Goal: Information Seeking & Learning: Learn about a topic

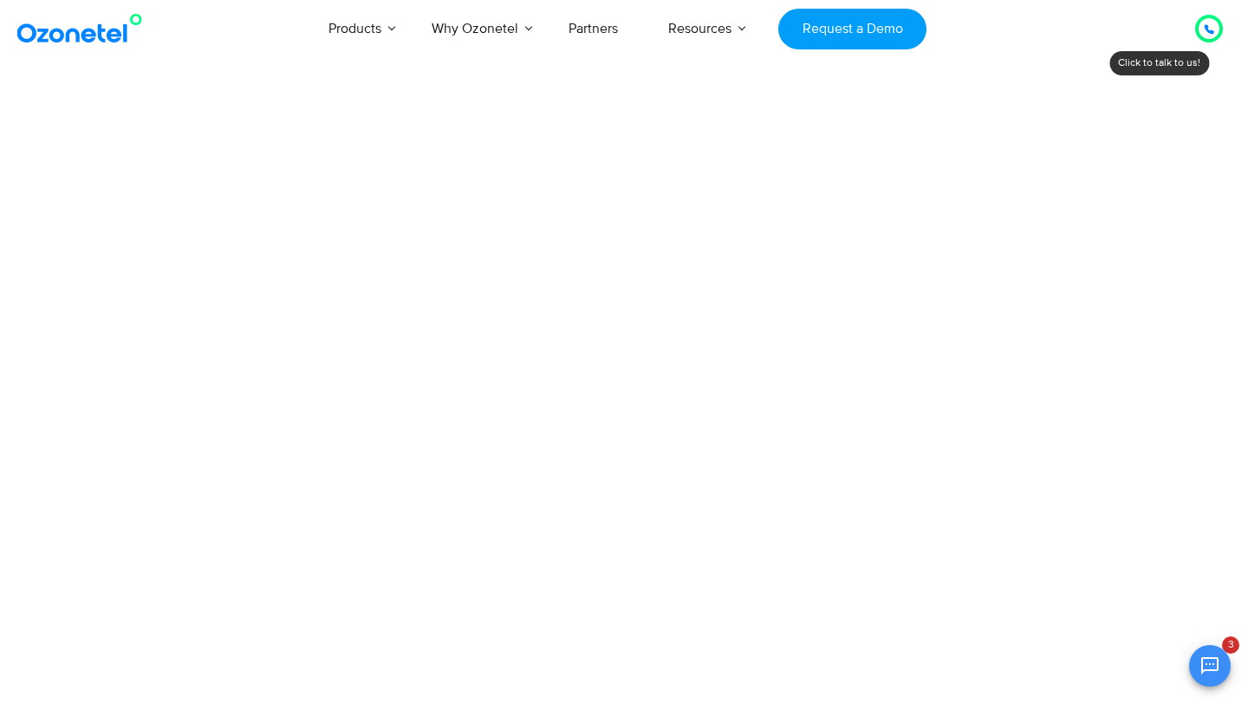
click at [1204, 29] on icon at bounding box center [1209, 29] width 10 height 10
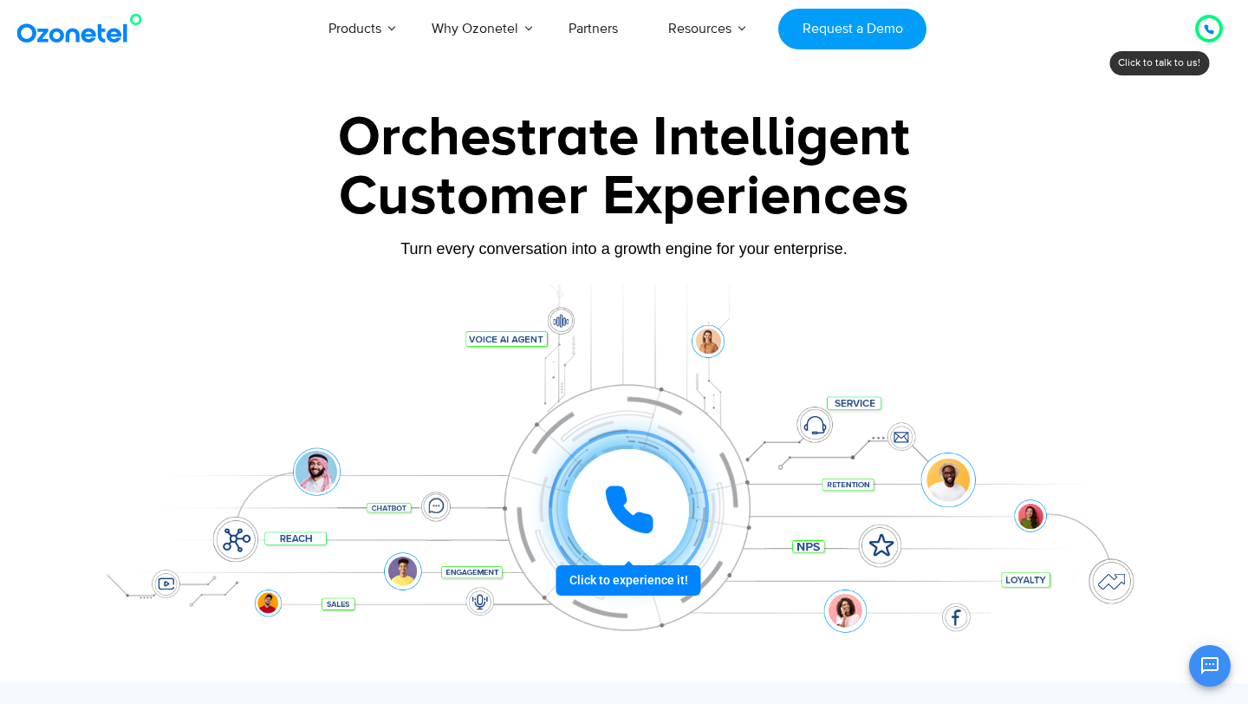
click at [1204, 32] on icon at bounding box center [1209, 29] width 10 height 10
click at [1207, 29] on icon at bounding box center [1208, 29] width 9 height 9
click at [1207, 29] on div at bounding box center [1209, 29] width 28 height 28
click at [1211, 31] on icon at bounding box center [1208, 29] width 9 height 9
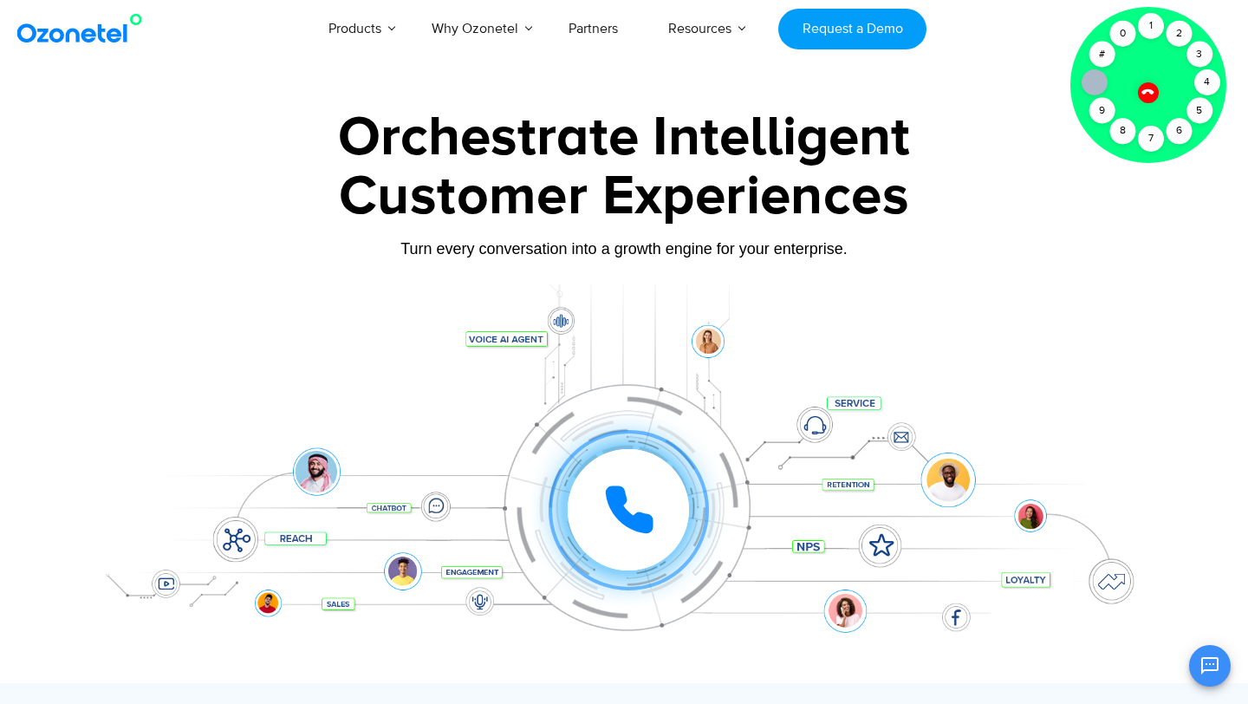
click at [1148, 92] on icon at bounding box center [1147, 91] width 15 height 15
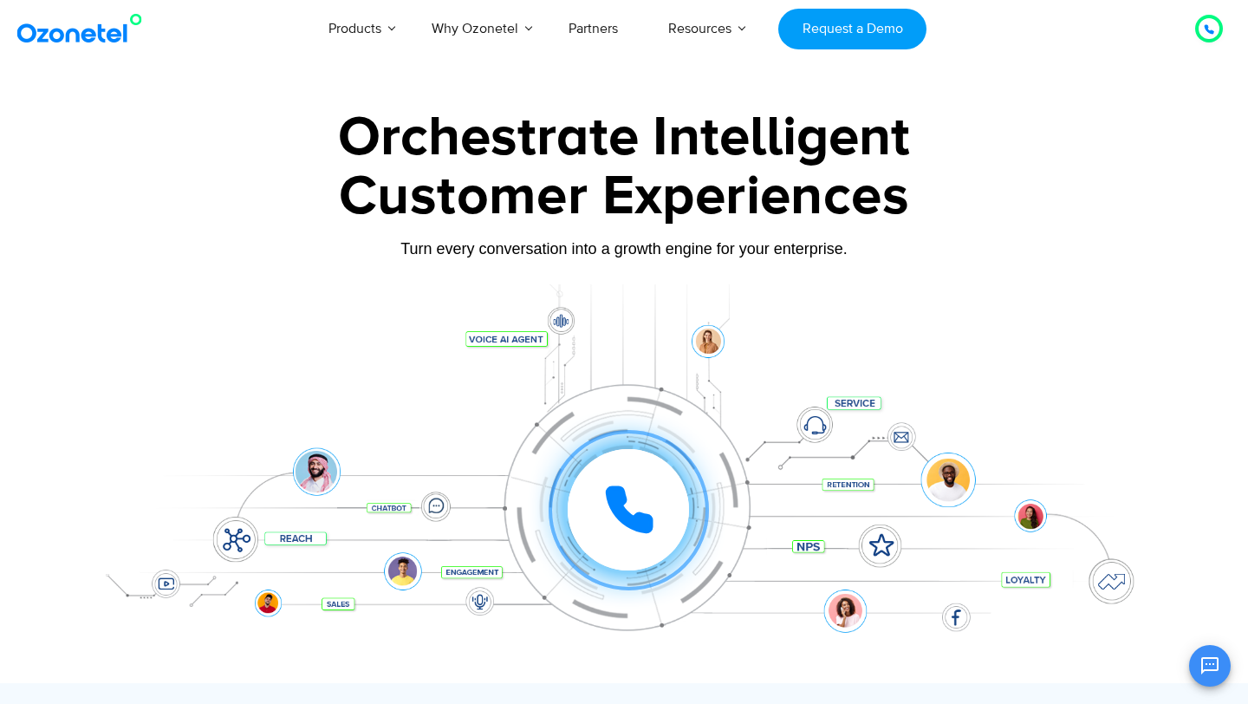
click at [1210, 28] on icon at bounding box center [1209, 29] width 10 height 10
click at [1204, 28] on icon at bounding box center [1208, 29] width 9 height 9
click at [1204, 29] on icon at bounding box center [1209, 29] width 10 height 10
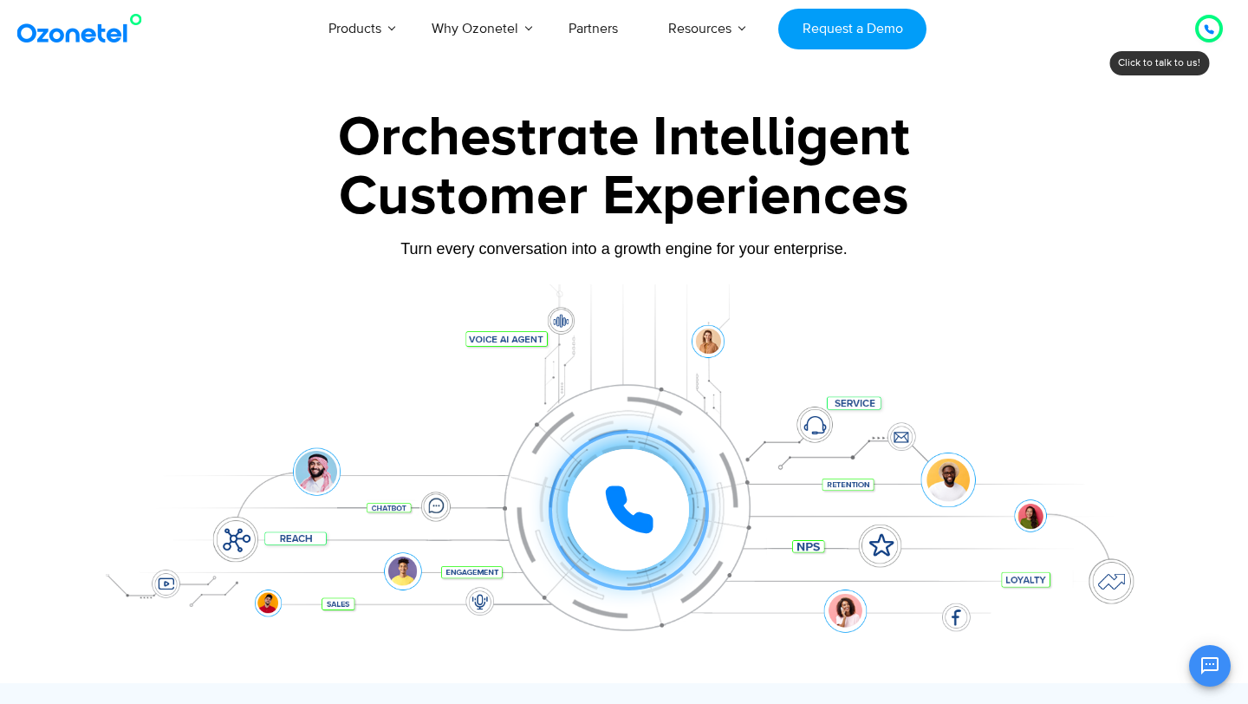
click at [1204, 29] on icon at bounding box center [1209, 29] width 10 height 10
click at [1204, 30] on icon at bounding box center [1209, 29] width 10 height 10
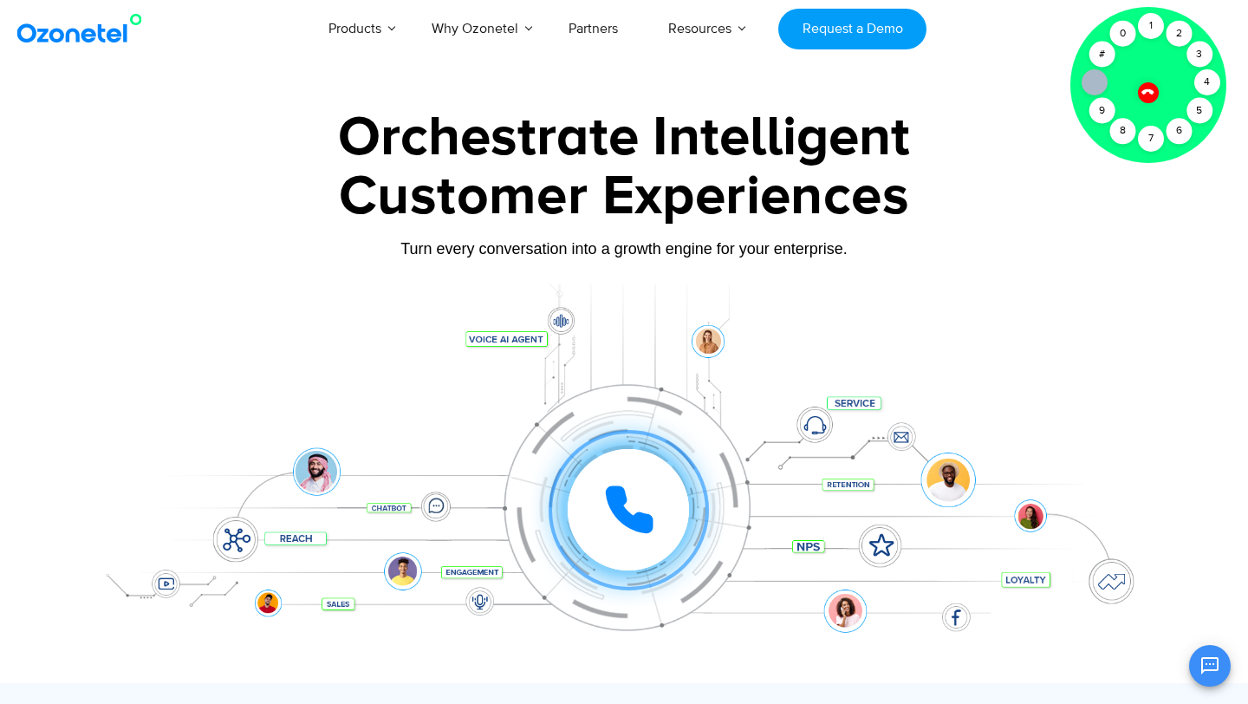
click at [1144, 83] on div at bounding box center [1148, 85] width 156 height 156
click at [1148, 88] on icon at bounding box center [1147, 91] width 15 height 15
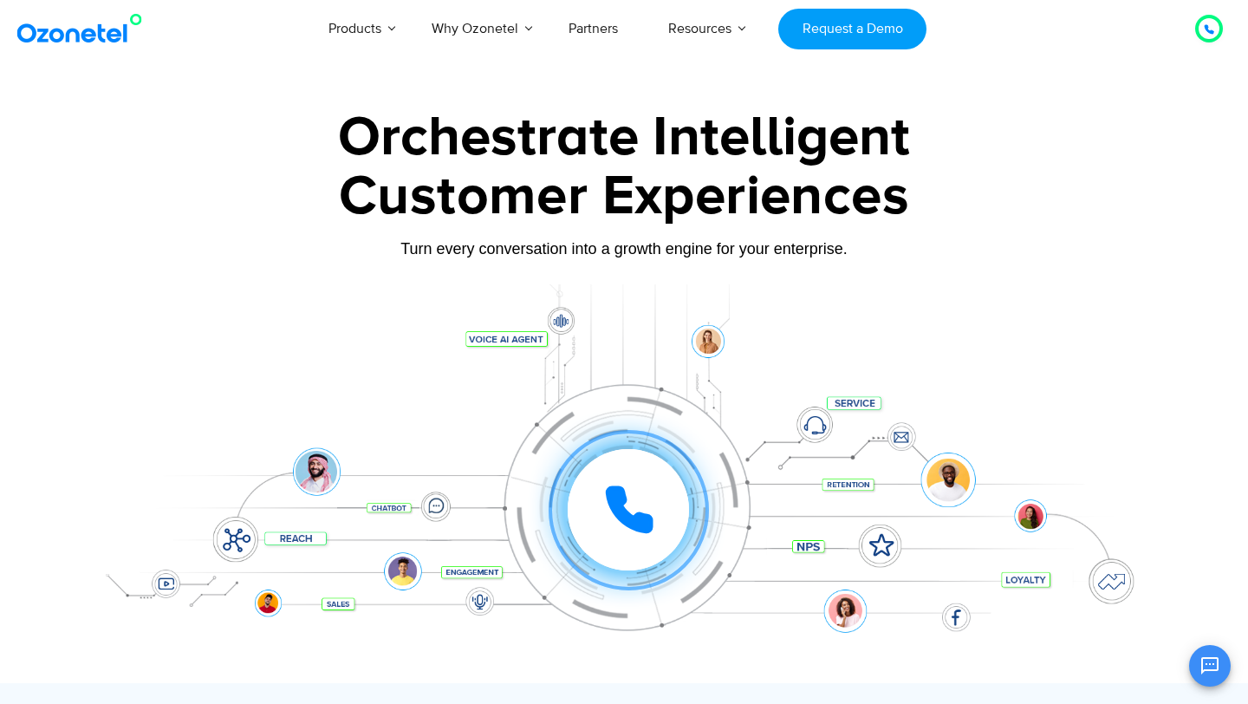
click at [1209, 29] on icon at bounding box center [1208, 29] width 9 height 9
click at [1207, 29] on icon at bounding box center [1208, 29] width 9 height 9
drag, startPoint x: 602, startPoint y: 508, endPoint x: 412, endPoint y: 406, distance: 215.1
click at [412, 406] on div "Click to experience it! Call in progress... 1 2 3 4 5 6 7 8 9 # 0" at bounding box center [623, 475] width 1083 height 295
click at [513, 341] on div "Click to experience it! Call in progress... 1 2 3 4 5 6 7 8 9 # 0" at bounding box center [623, 475] width 1083 height 295
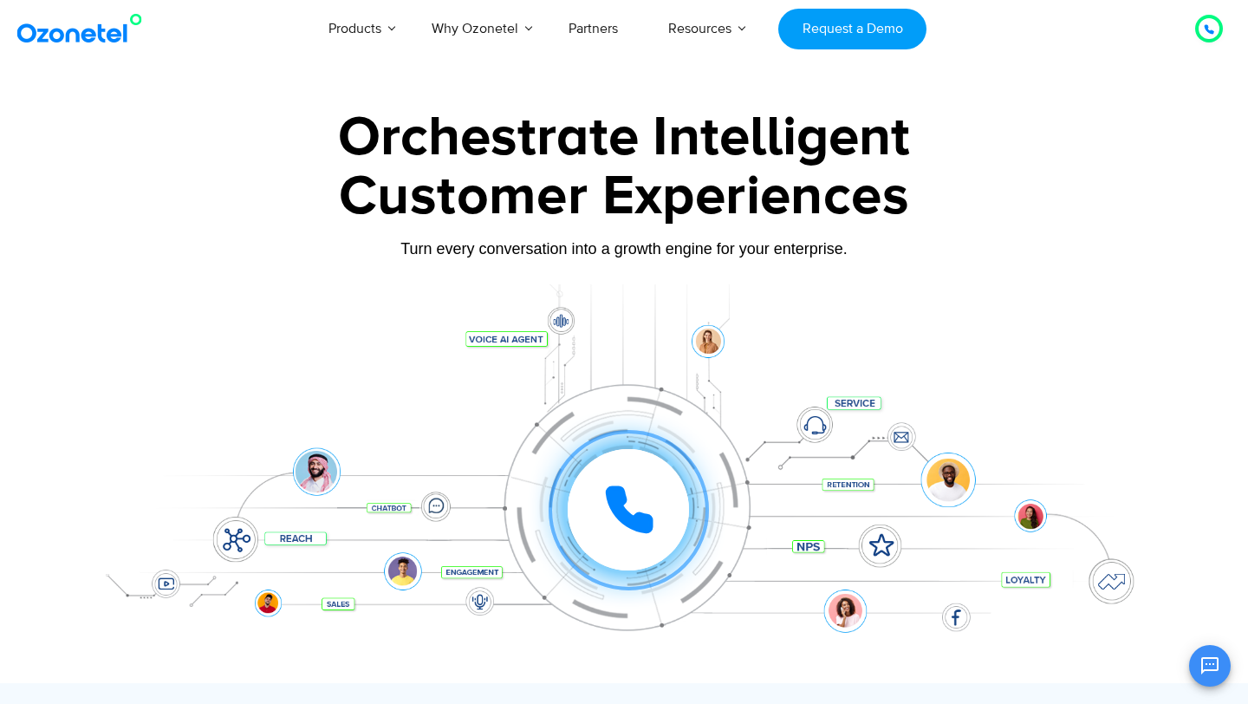
click at [303, 540] on div "Click to experience it! Call in progress... 1 2 3 4 5 6 7 8 9 # 0" at bounding box center [623, 475] width 1083 height 295
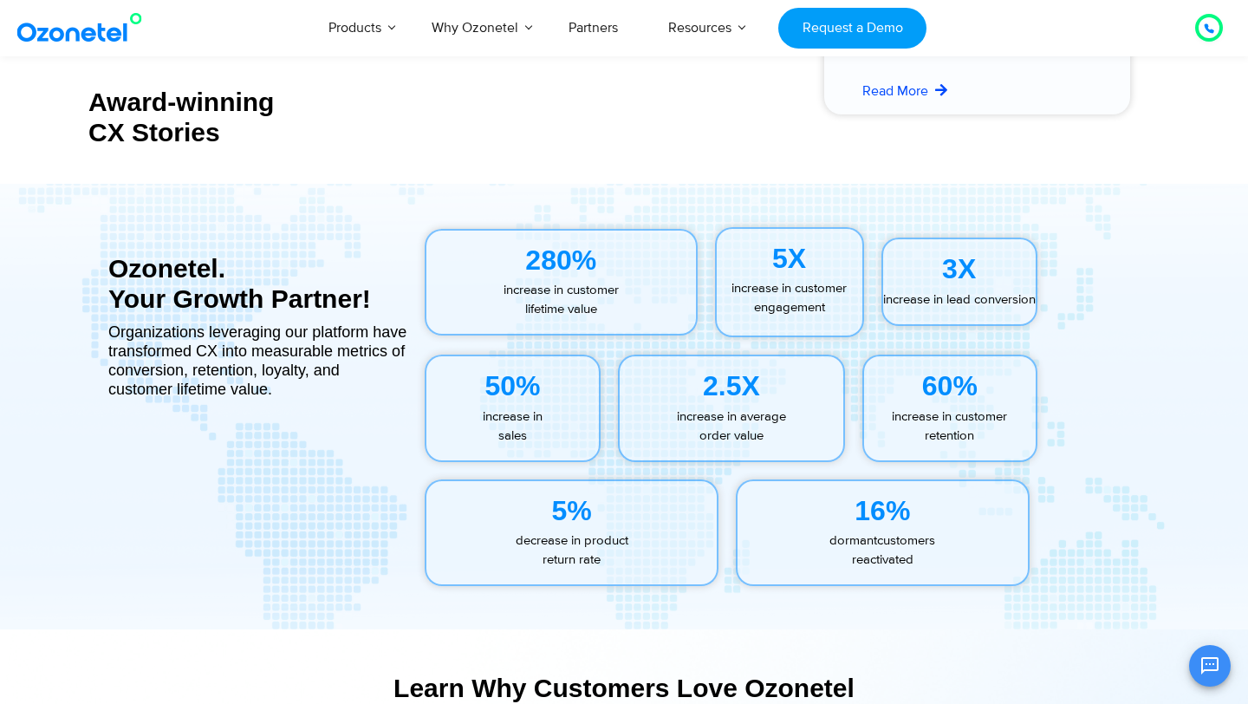
scroll to position [7642, 0]
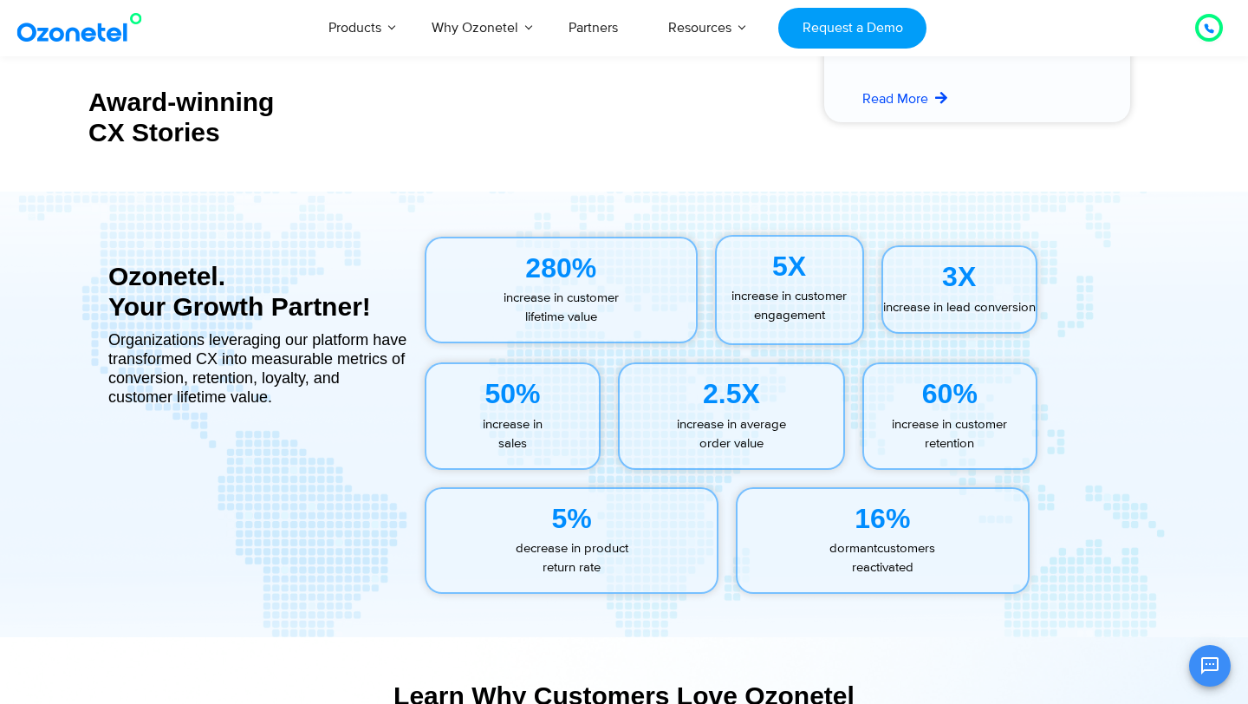
drag, startPoint x: 620, startPoint y: 253, endPoint x: 638, endPoint y: 101, distance: 153.5
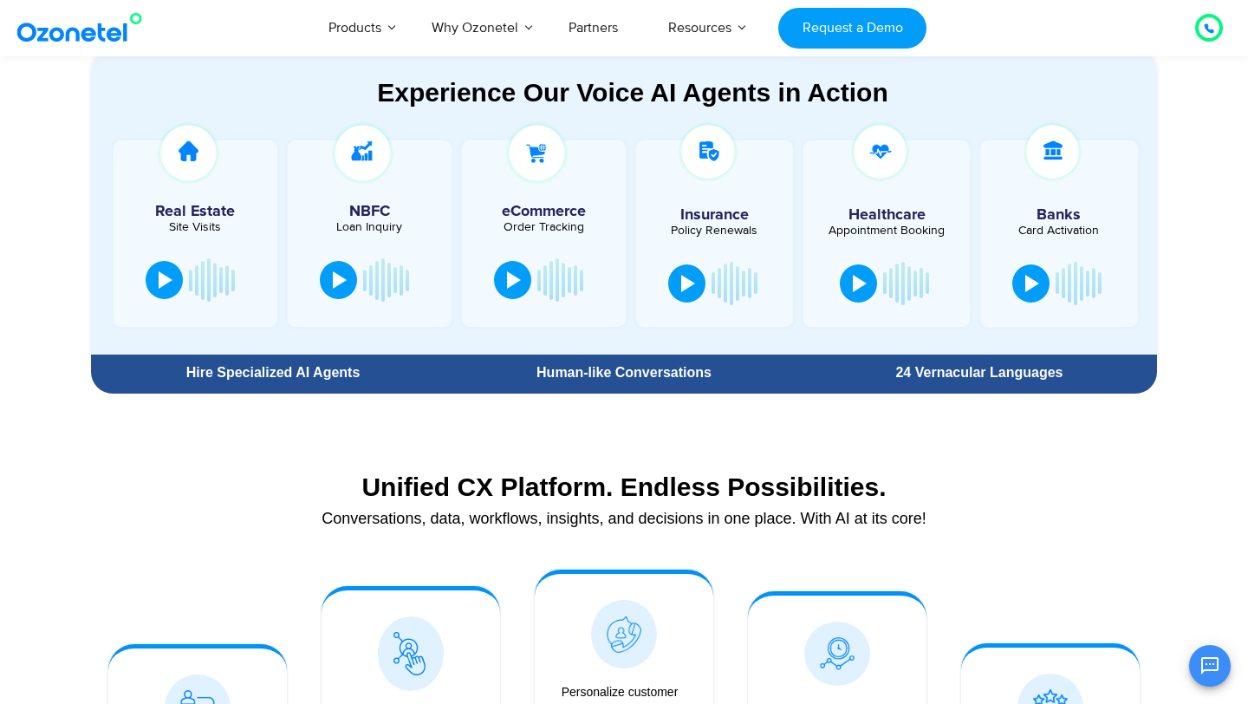
scroll to position [0, 0]
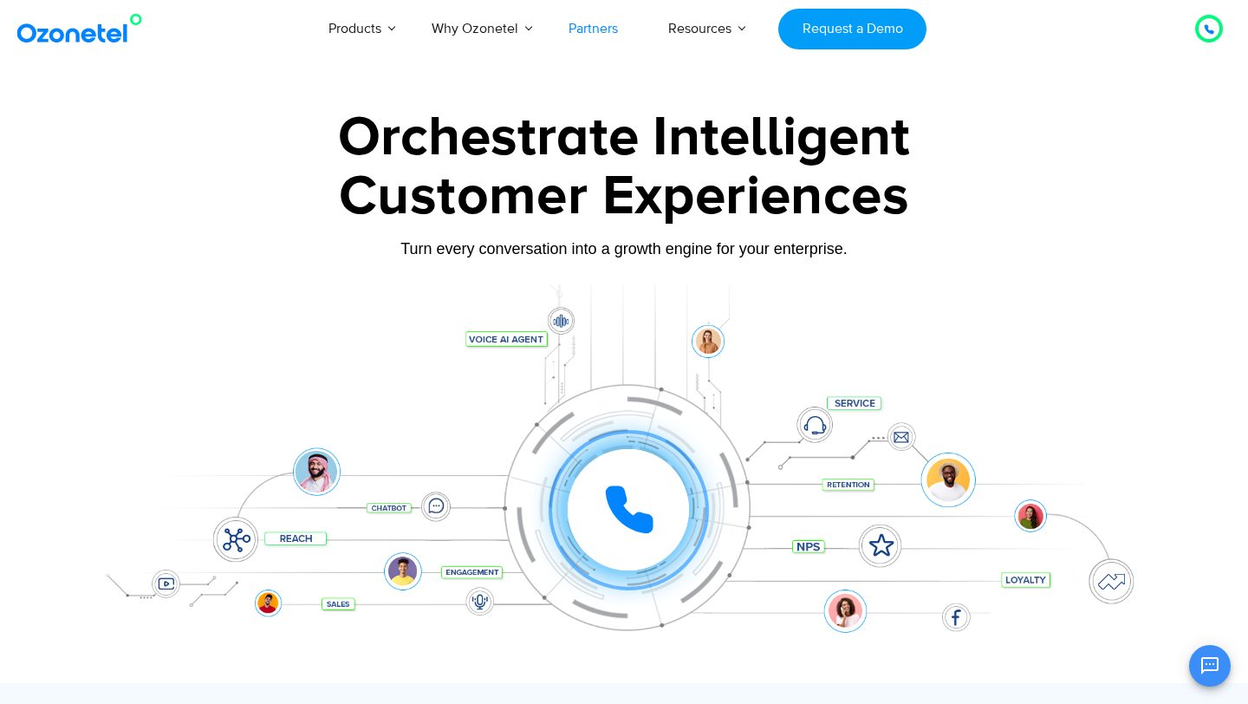
click at [594, 24] on link "Partners" at bounding box center [593, 28] width 100 height 57
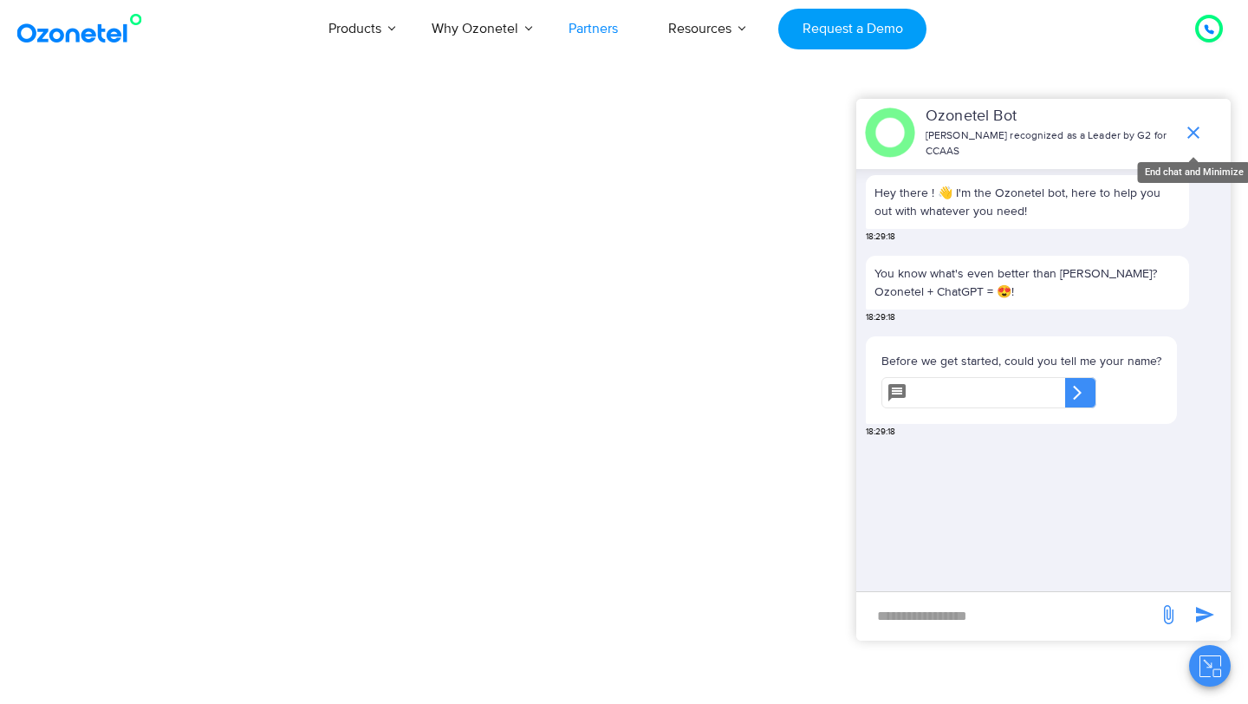
click at [1197, 131] on icon "end chat or minimize" at bounding box center [1193, 132] width 21 height 21
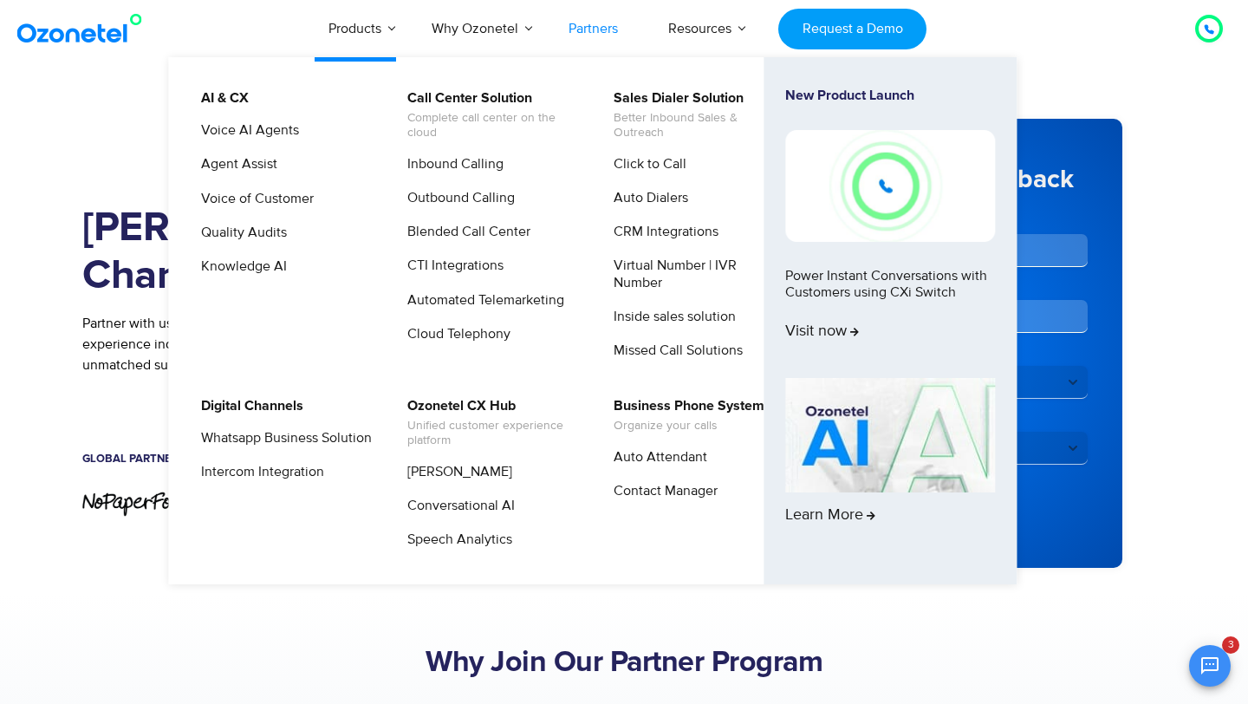
scroll to position [150, 0]
click at [252, 261] on link "Knowledge AI" at bounding box center [240, 267] width 100 height 22
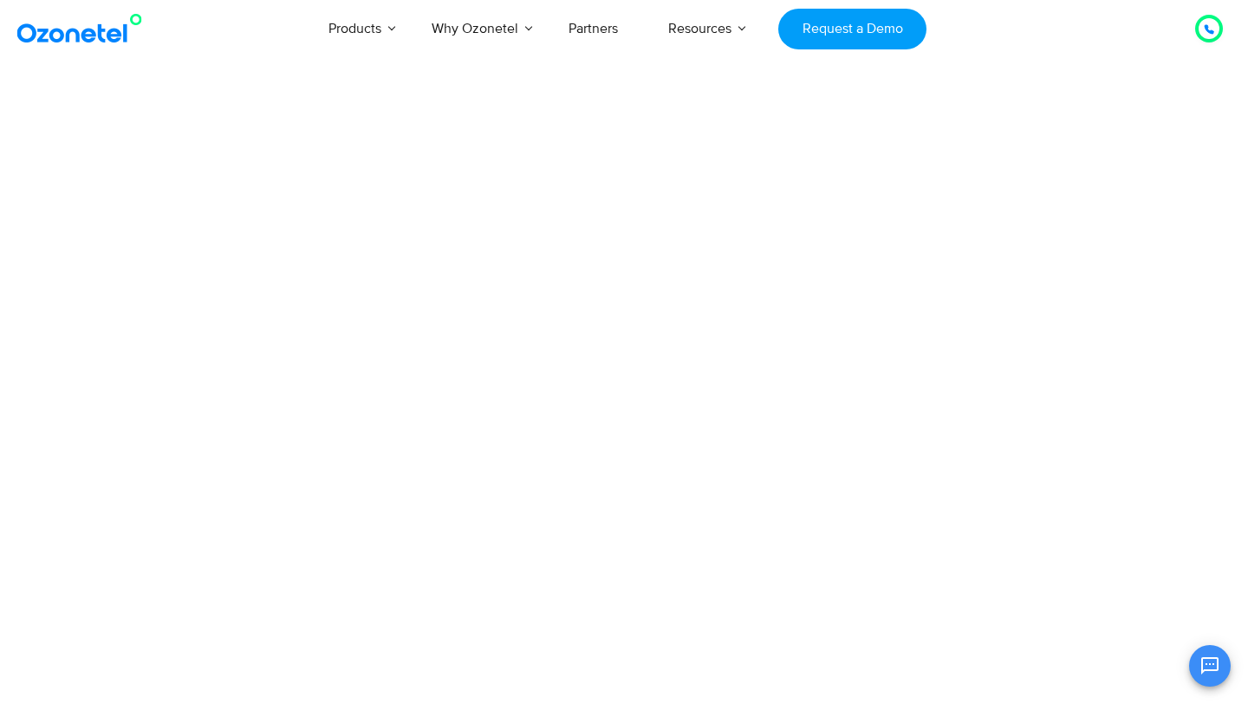
scroll to position [150, 0]
click at [1215, 659] on icon "Open chat" at bounding box center [1209, 665] width 21 height 21
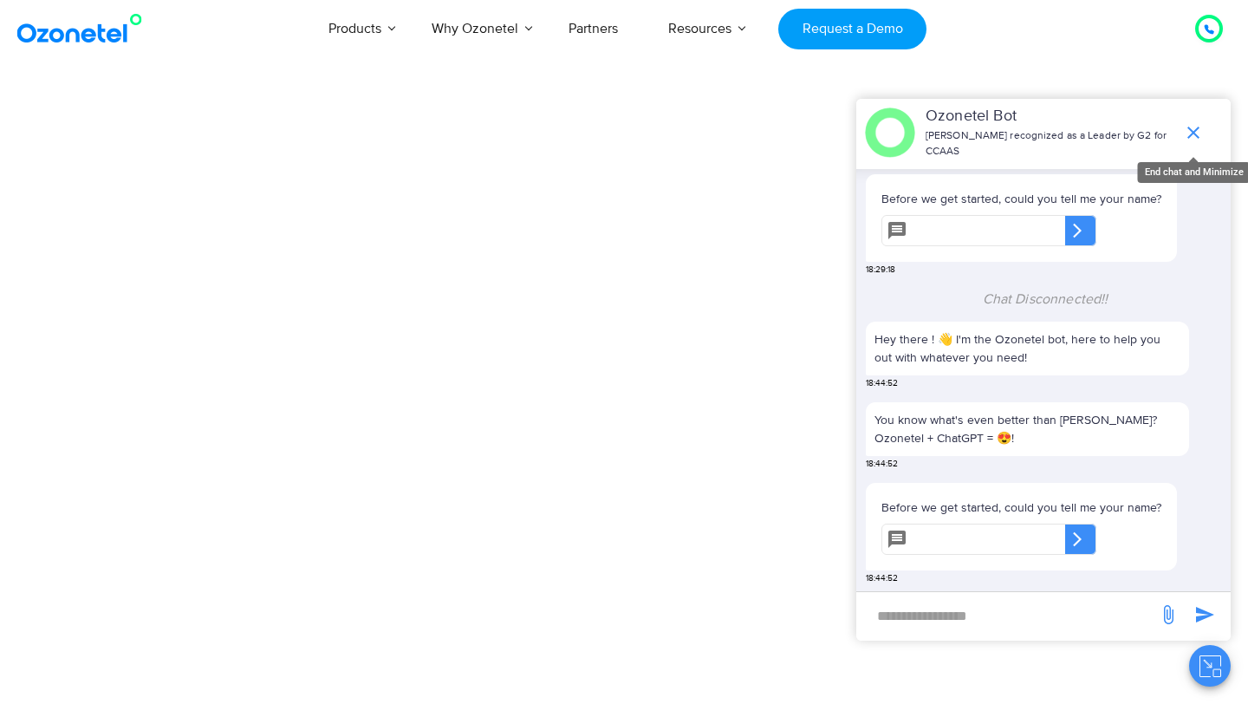
click at [1196, 130] on icon "end chat or minimize" at bounding box center [1193, 132] width 21 height 21
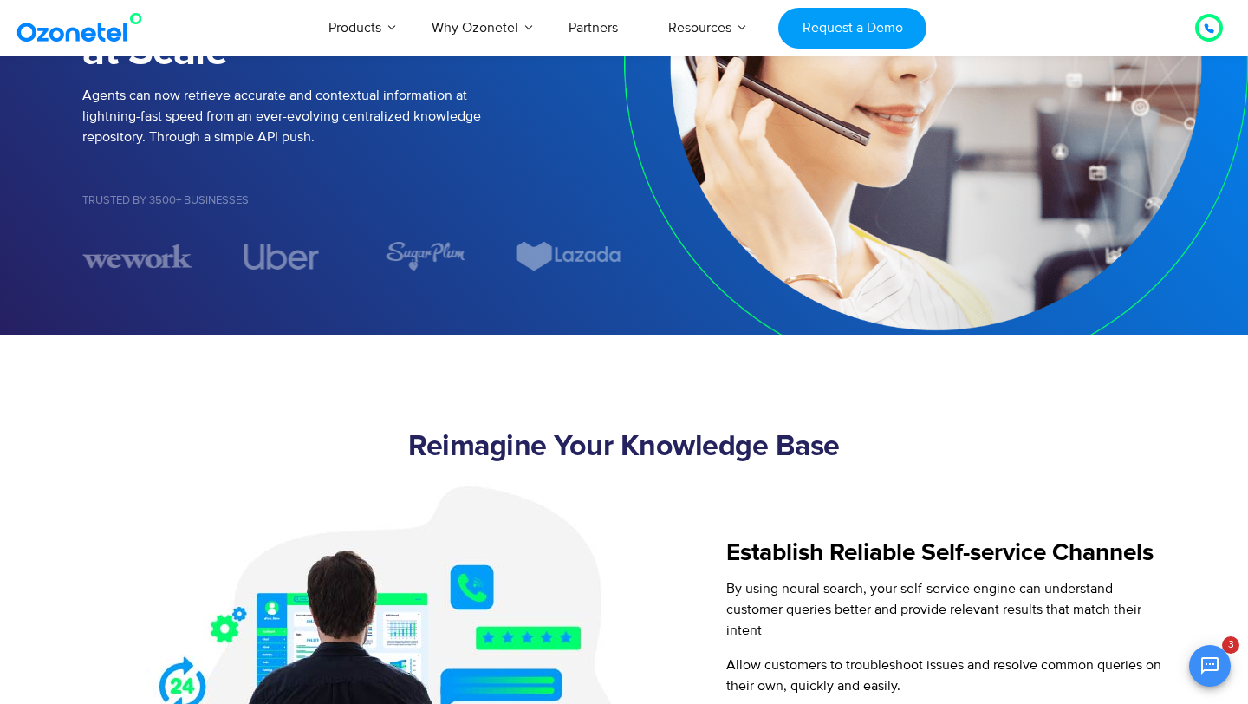
scroll to position [0, 0]
